Goal: Find specific page/section: Find specific page/section

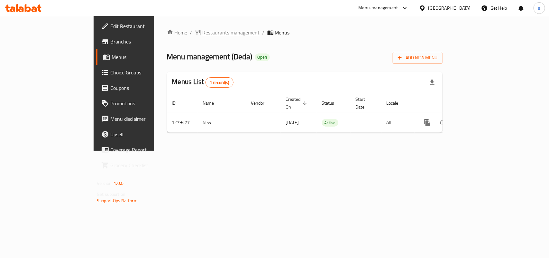
click at [203, 29] on span "Restaurants management" at bounding box center [231, 33] width 57 height 8
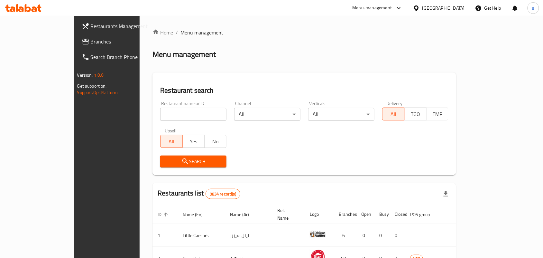
click at [91, 42] on span "Branches" at bounding box center [125, 42] width 69 height 8
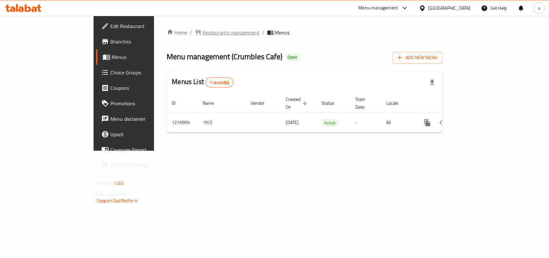
click at [203, 34] on span "Restaurants management" at bounding box center [231, 33] width 57 height 8
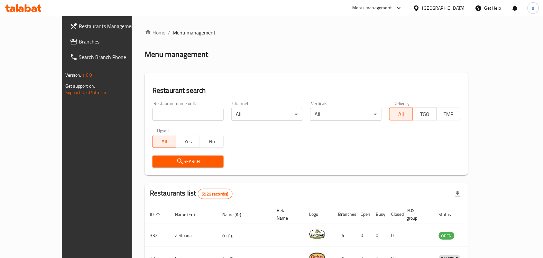
click at [79, 39] on span "Branches" at bounding box center [113, 42] width 69 height 8
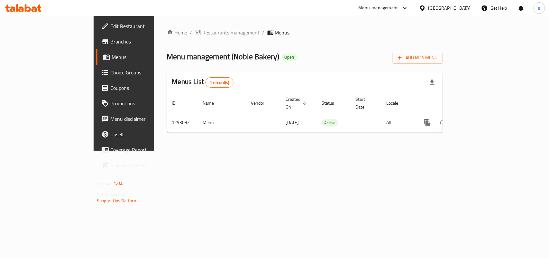
click at [203, 32] on span "Restaurants management" at bounding box center [231, 33] width 57 height 8
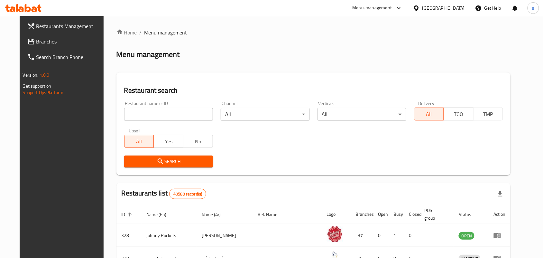
click at [38, 43] on span "Branches" at bounding box center [70, 42] width 69 height 8
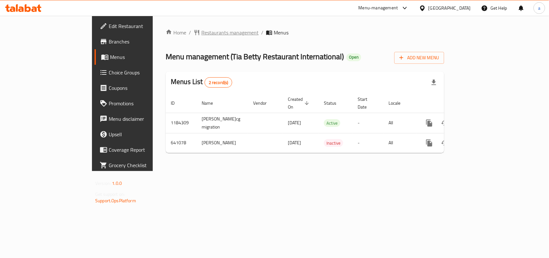
click at [201, 31] on span "Restaurants management" at bounding box center [229, 33] width 57 height 8
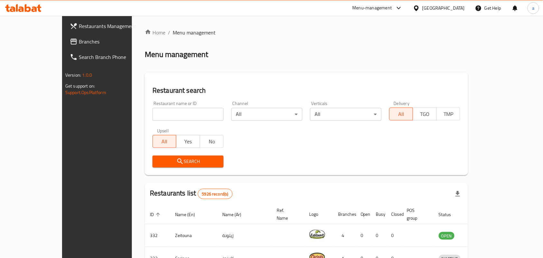
click at [79, 44] on span "Branches" at bounding box center [113, 42] width 69 height 8
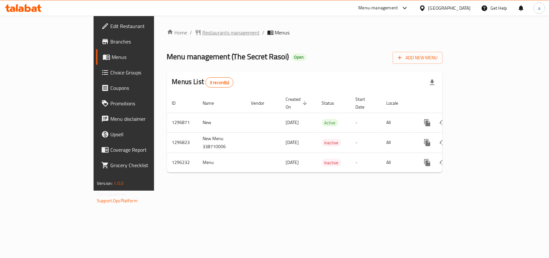
click at [203, 32] on span "Restaurants management" at bounding box center [231, 33] width 57 height 8
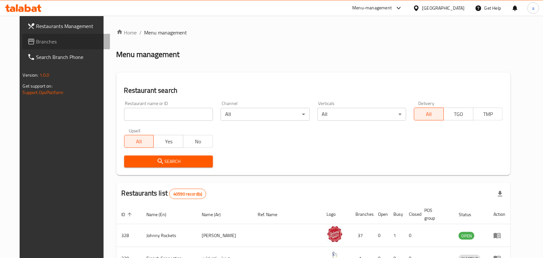
click at [48, 43] on span "Branches" at bounding box center [70, 42] width 69 height 8
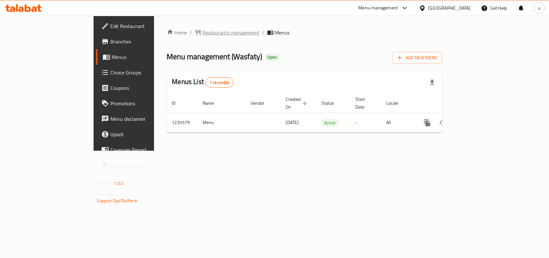
click at [203, 31] on span "Restaurants management" at bounding box center [231, 33] width 57 height 8
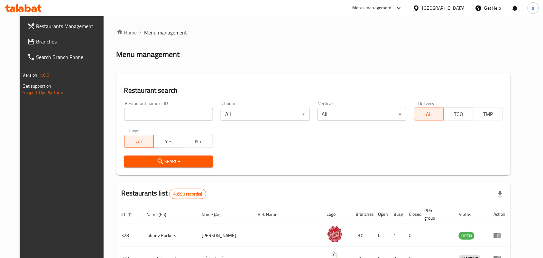
click at [67, 41] on span "Branches" at bounding box center [70, 42] width 69 height 8
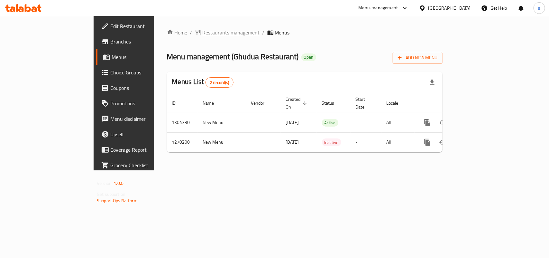
click at [203, 30] on span "Restaurants management" at bounding box center [231, 33] width 57 height 8
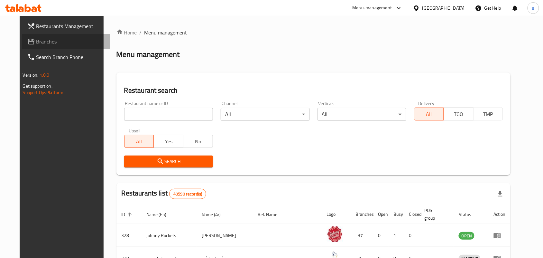
click at [46, 43] on span "Branches" at bounding box center [70, 42] width 69 height 8
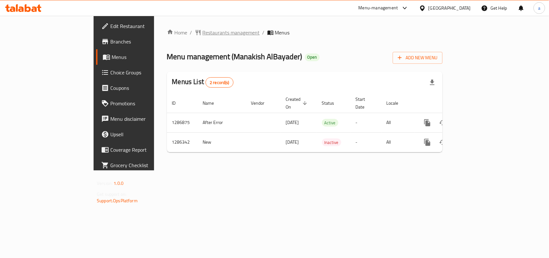
click at [203, 34] on span "Restaurants management" at bounding box center [231, 33] width 57 height 8
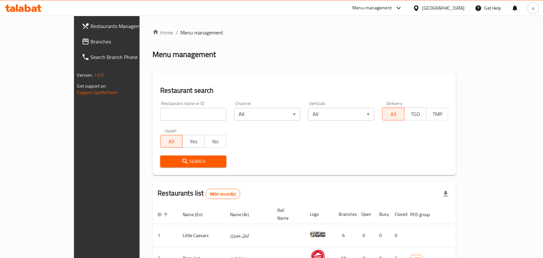
click at [91, 40] on span "Branches" at bounding box center [125, 42] width 69 height 8
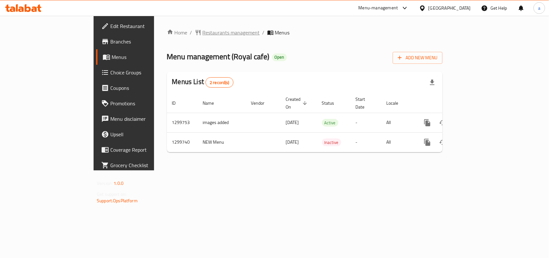
click at [203, 33] on span "Restaurants management" at bounding box center [231, 33] width 57 height 8
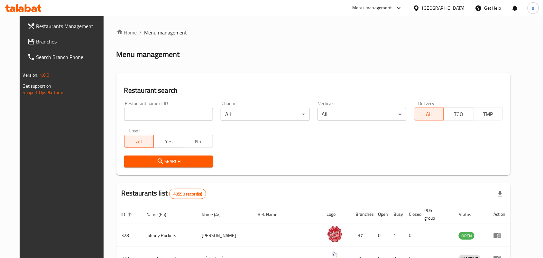
click at [145, 114] on input "search" at bounding box center [168, 114] width 89 height 13
paste input "701246"
type input "701246"
click button "Search" at bounding box center [168, 161] width 89 height 12
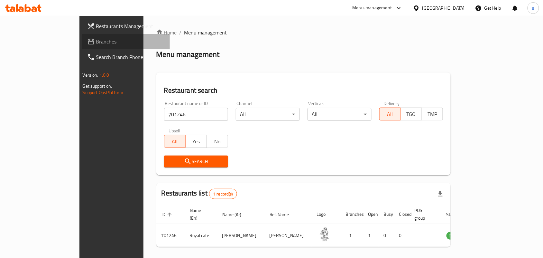
click at [96, 39] on span "Branches" at bounding box center [130, 42] width 69 height 8
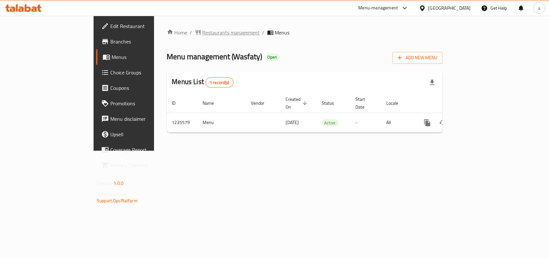
click at [203, 32] on span "Restaurants management" at bounding box center [231, 33] width 57 height 8
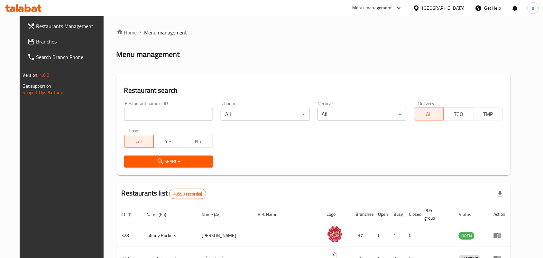
drag, startPoint x: 55, startPoint y: 40, endPoint x: 70, endPoint y: 57, distance: 22.5
click at [55, 40] on span "Branches" at bounding box center [70, 42] width 69 height 8
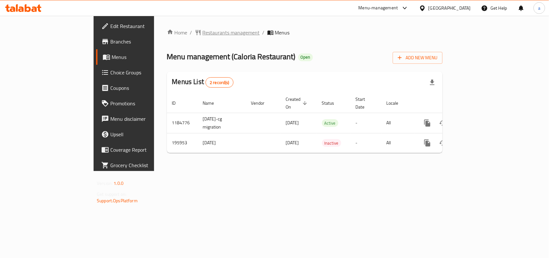
click at [203, 33] on span "Restaurants management" at bounding box center [231, 33] width 57 height 8
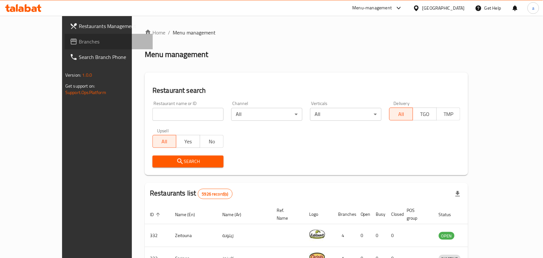
click at [79, 40] on span "Branches" at bounding box center [113, 42] width 69 height 8
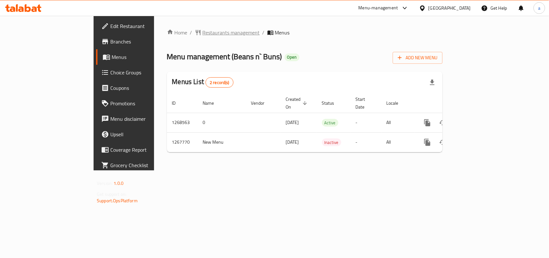
click at [203, 31] on span "Restaurants management" at bounding box center [231, 33] width 57 height 8
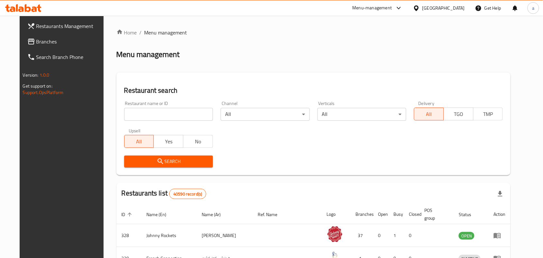
drag, startPoint x: 35, startPoint y: 44, endPoint x: 9, endPoint y: 55, distance: 27.7
click at [36, 44] on span "Branches" at bounding box center [70, 42] width 69 height 8
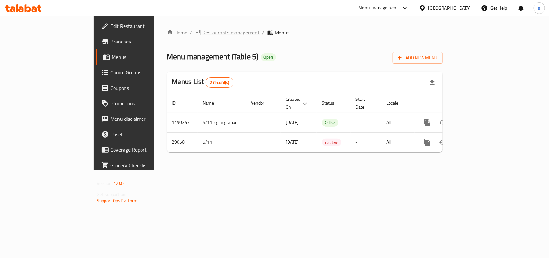
click at [203, 31] on span "Restaurants management" at bounding box center [231, 33] width 57 height 8
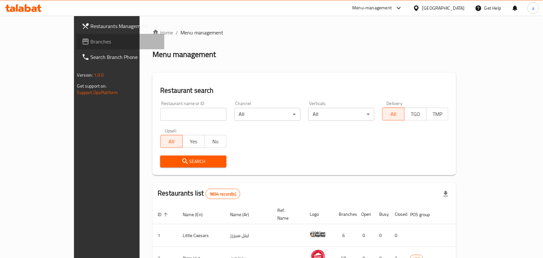
click at [91, 39] on span "Branches" at bounding box center [125, 42] width 69 height 8
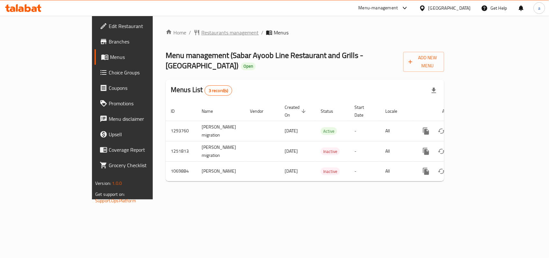
click at [201, 32] on span "Restaurants management" at bounding box center [229, 33] width 57 height 8
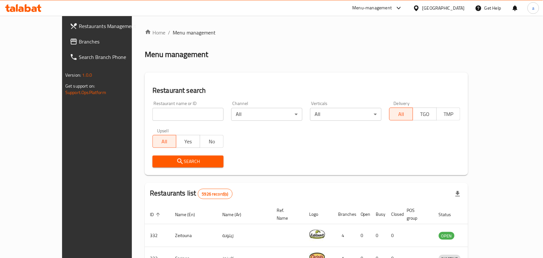
click at [79, 41] on span "Branches" at bounding box center [113, 42] width 69 height 8
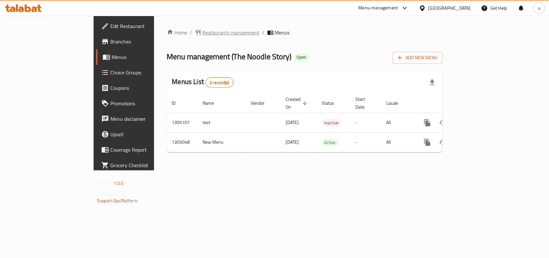
click at [203, 32] on span "Restaurants management" at bounding box center [231, 33] width 57 height 8
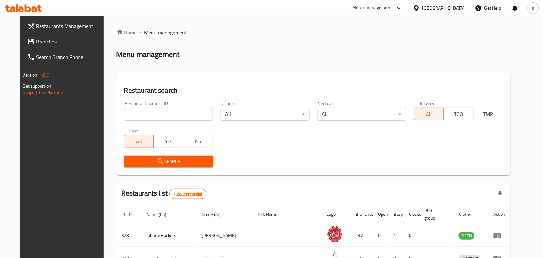
click at [42, 40] on span "Branches" at bounding box center [70, 42] width 69 height 8
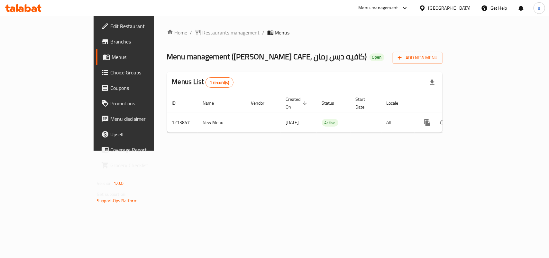
click at [203, 31] on span "Restaurants management" at bounding box center [231, 33] width 57 height 8
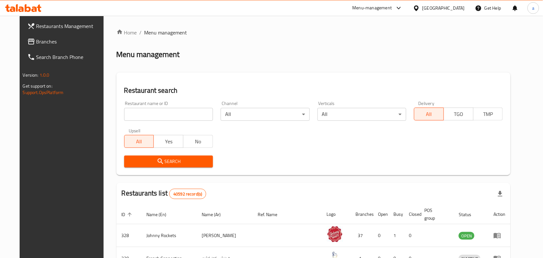
click at [36, 45] on span "Branches" at bounding box center [70, 42] width 69 height 8
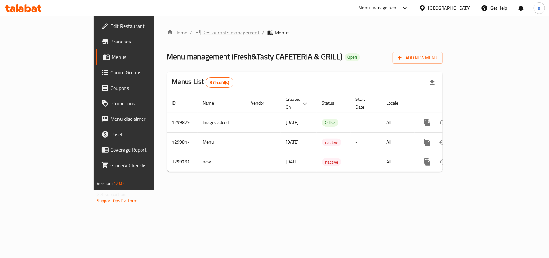
click at [203, 35] on span "Restaurants management" at bounding box center [231, 33] width 57 height 8
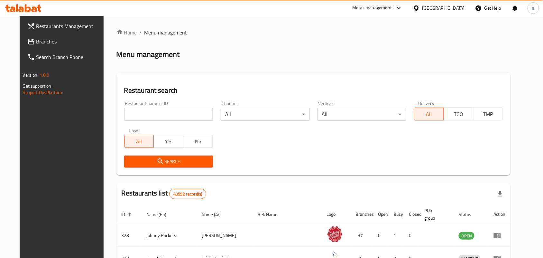
click at [70, 38] on span "Branches" at bounding box center [70, 42] width 69 height 8
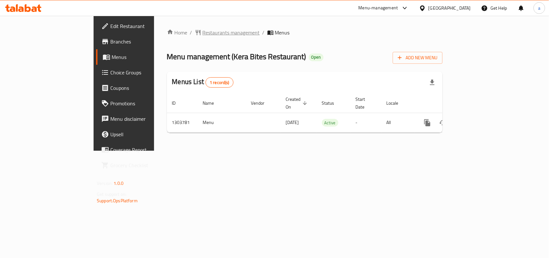
click at [203, 36] on span "Restaurants management" at bounding box center [231, 33] width 57 height 8
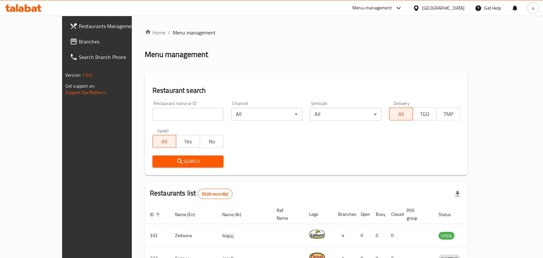
click at [79, 39] on span "Branches" at bounding box center [113, 42] width 69 height 8
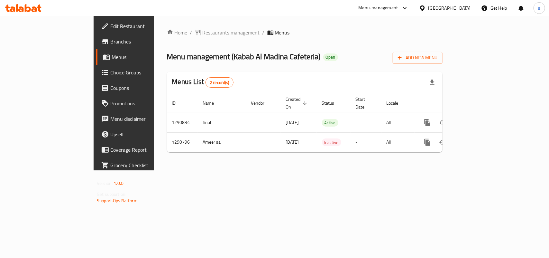
click at [203, 33] on span "Restaurants management" at bounding box center [231, 33] width 57 height 8
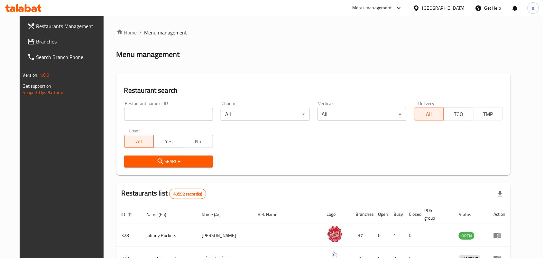
click at [40, 39] on span "Branches" at bounding box center [70, 42] width 69 height 8
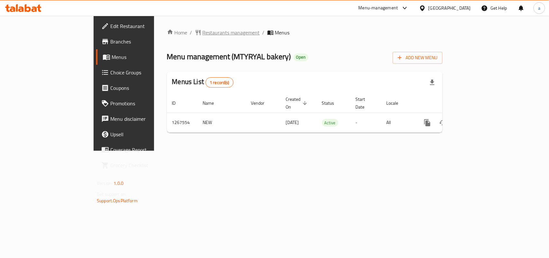
click at [203, 33] on span "Restaurants management" at bounding box center [231, 33] width 57 height 8
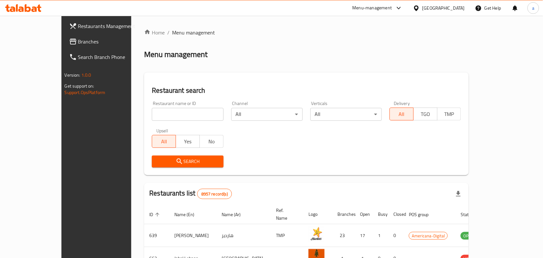
click at [78, 42] on span "Branches" at bounding box center [112, 42] width 69 height 8
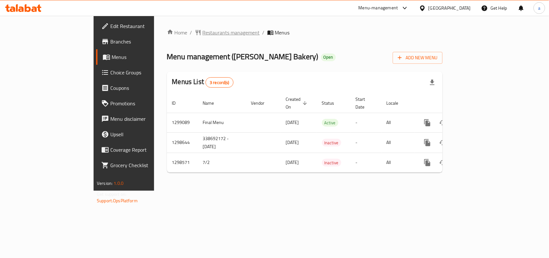
click at [203, 31] on span "Restaurants management" at bounding box center [231, 33] width 57 height 8
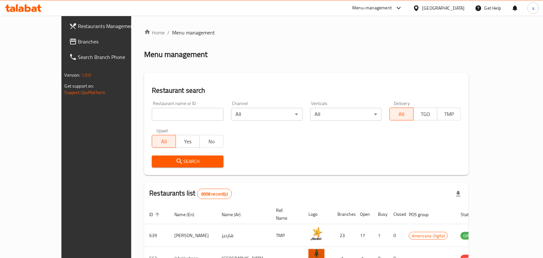
click at [78, 38] on span "Branches" at bounding box center [112, 42] width 69 height 8
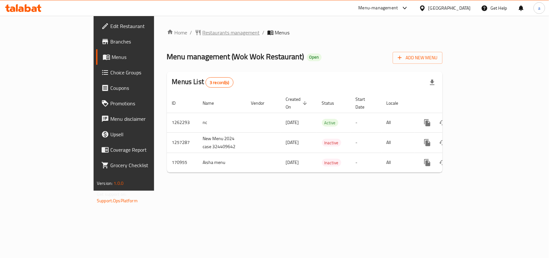
click at [203, 33] on span "Restaurants management" at bounding box center [231, 33] width 57 height 8
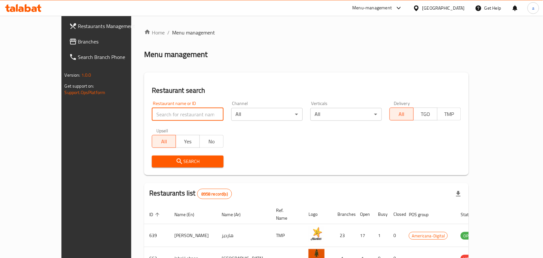
click at [156, 112] on input "search" at bounding box center [187, 114] width 71 height 13
paste input "616771"
type input "616771"
click button "Search" at bounding box center [187, 161] width 71 height 12
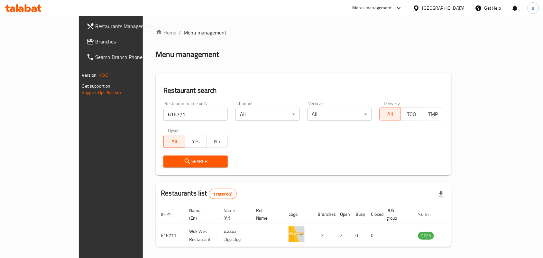
click at [81, 34] on link "Branches" at bounding box center [125, 41] width 88 height 15
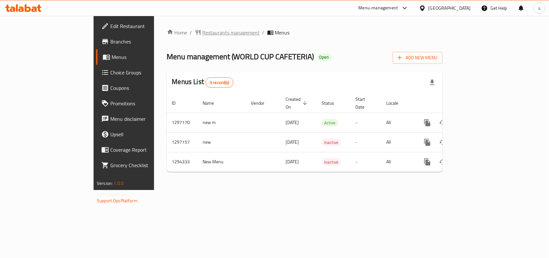
click at [203, 29] on span "Restaurants management" at bounding box center [231, 33] width 57 height 8
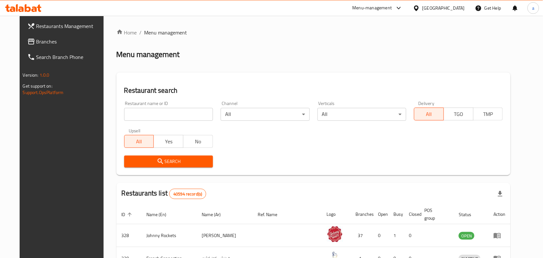
click at [36, 39] on span "Branches" at bounding box center [70, 42] width 69 height 8
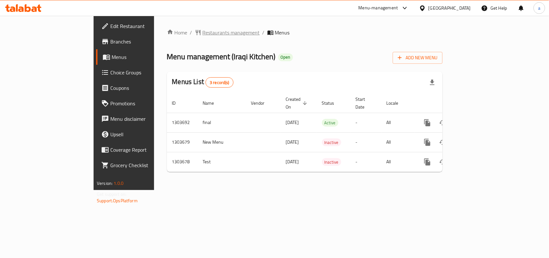
click at [203, 34] on span "Restaurants management" at bounding box center [231, 33] width 57 height 8
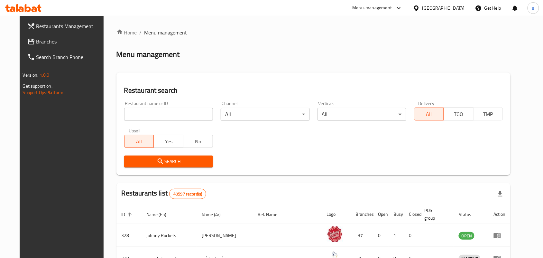
click at [45, 43] on span "Branches" at bounding box center [70, 42] width 69 height 8
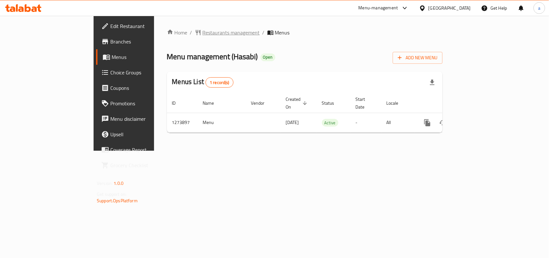
click at [203, 35] on span "Restaurants management" at bounding box center [231, 33] width 57 height 8
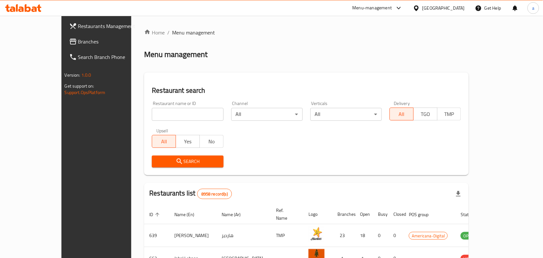
click at [78, 41] on span "Branches" at bounding box center [112, 42] width 69 height 8
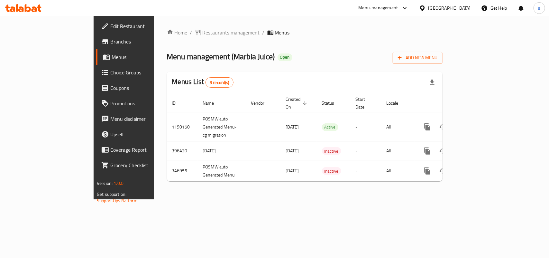
click at [203, 30] on span "Restaurants management" at bounding box center [231, 33] width 57 height 8
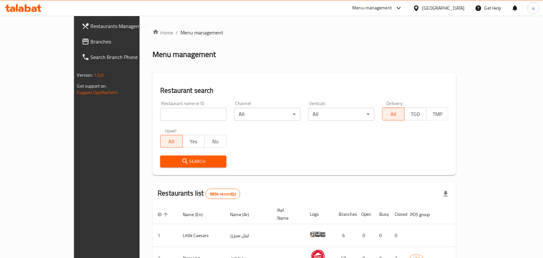
click at [160, 118] on input "search" at bounding box center [193, 114] width 66 height 13
paste input "10369"
type input "10369"
click button "Search" at bounding box center [193, 161] width 66 height 12
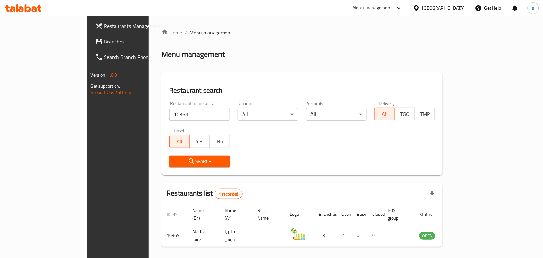
click at [104, 42] on span "Branches" at bounding box center [138, 42] width 69 height 8
